Goal: Information Seeking & Learning: Learn about a topic

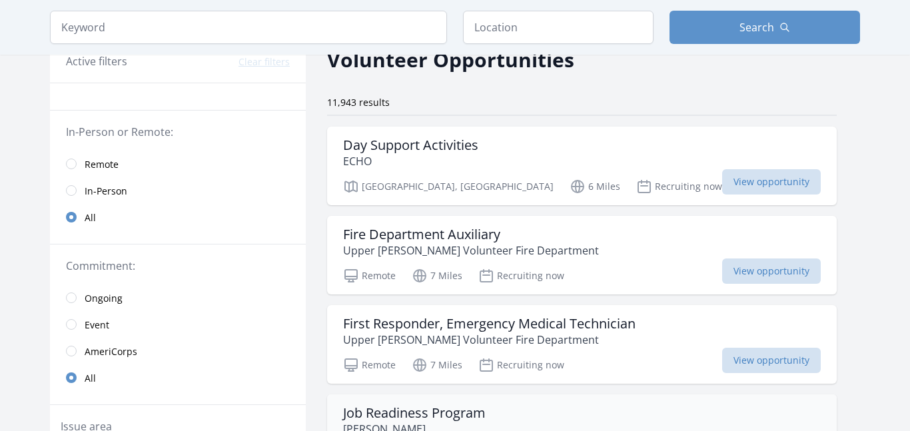
scroll to position [68, 0]
click at [722, 178] on span "View opportunity" at bounding box center [771, 182] width 99 height 25
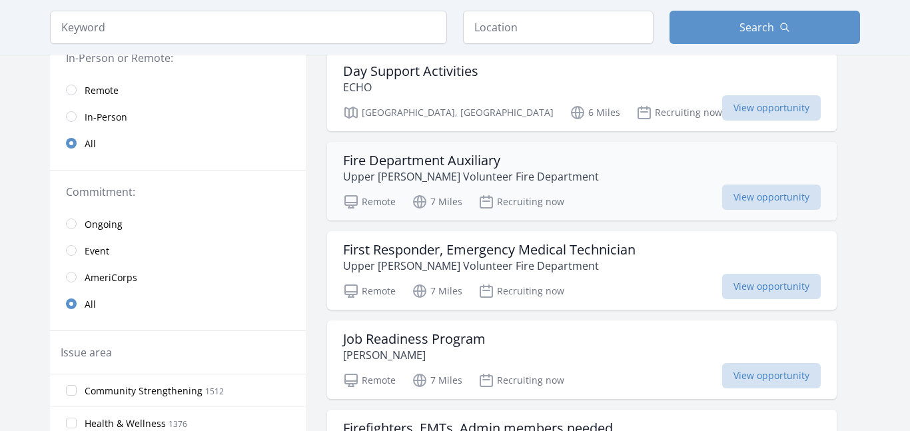
scroll to position [143, 0]
click at [740, 200] on span "View opportunity" at bounding box center [771, 196] width 99 height 25
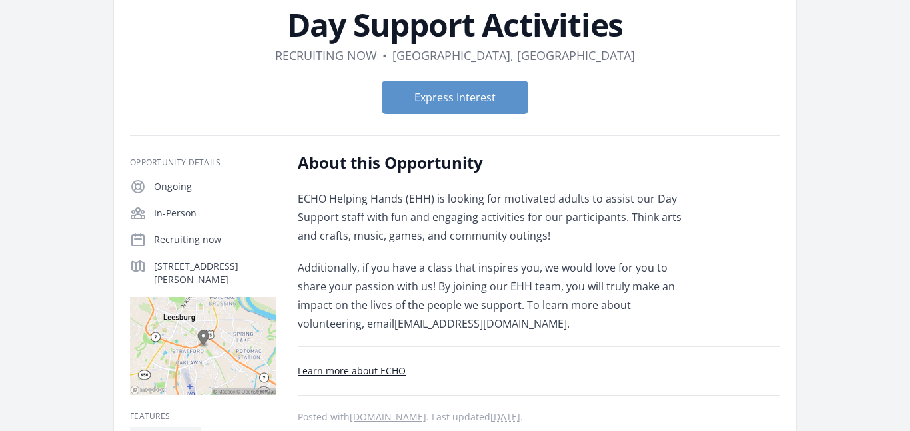
scroll to position [93, 0]
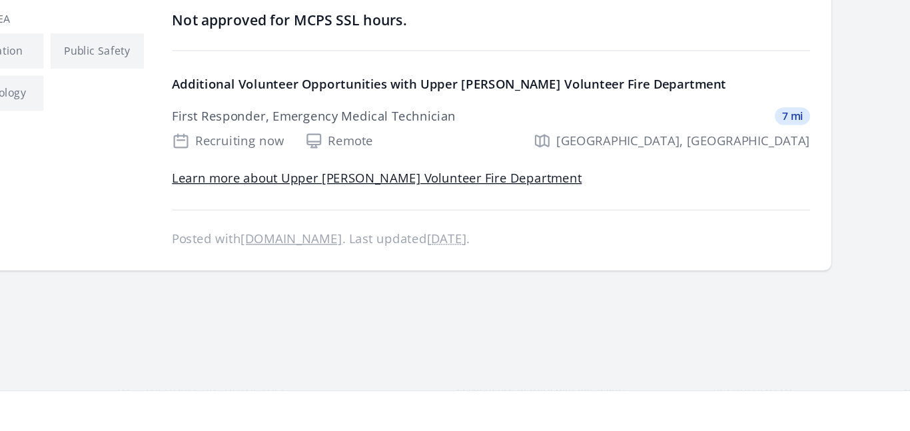
scroll to position [602, 0]
